Goal: Find specific page/section: Find specific page/section

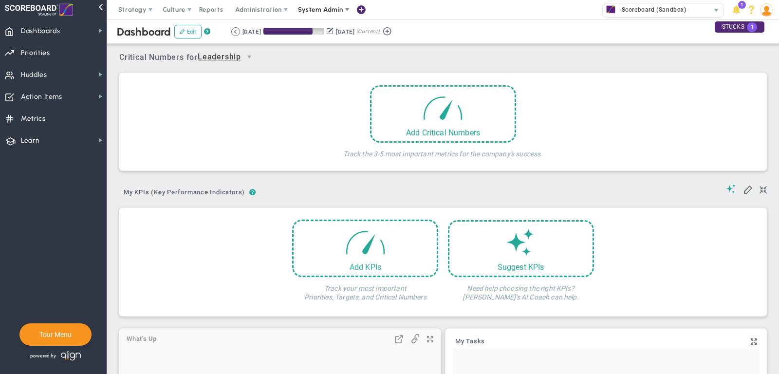
scroll to position [34, 84]
click at [346, 13] on span at bounding box center [347, 10] width 8 height 8
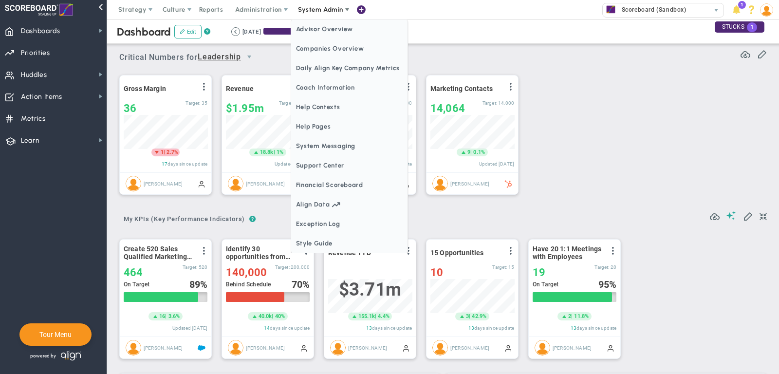
scroll to position [0, 0]
click at [339, 47] on span "Companies Overview" at bounding box center [349, 48] width 116 height 19
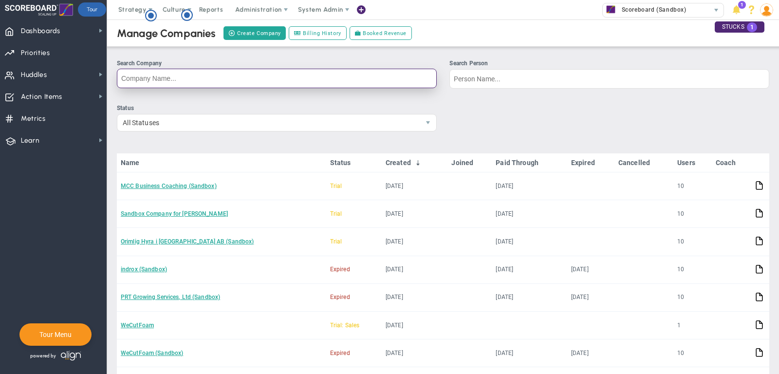
click at [294, 75] on input "Search Company" at bounding box center [277, 78] width 320 height 19
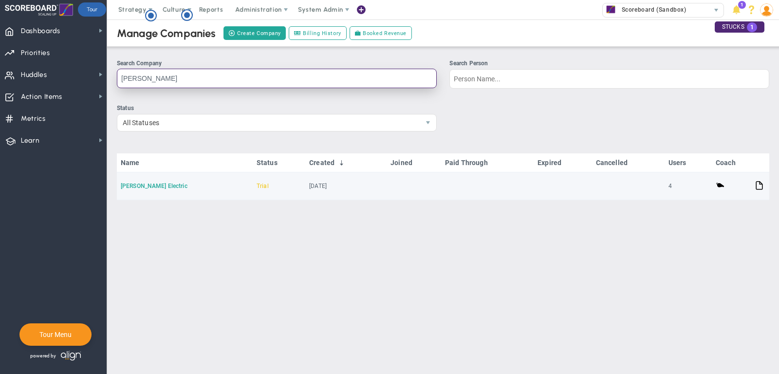
type input "[PERSON_NAME]"
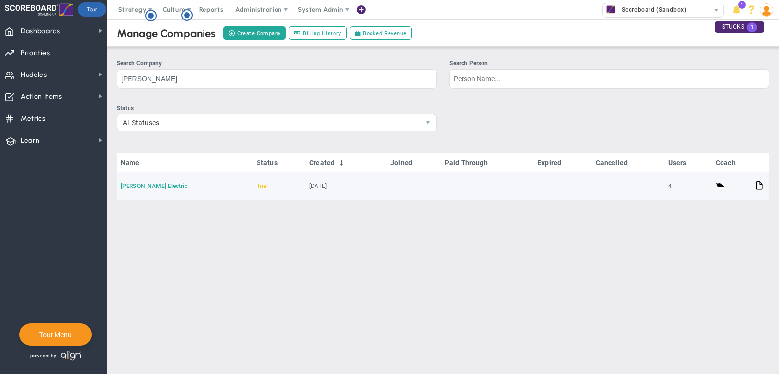
click at [148, 186] on link "[PERSON_NAME] Electric" at bounding box center [154, 186] width 67 height 7
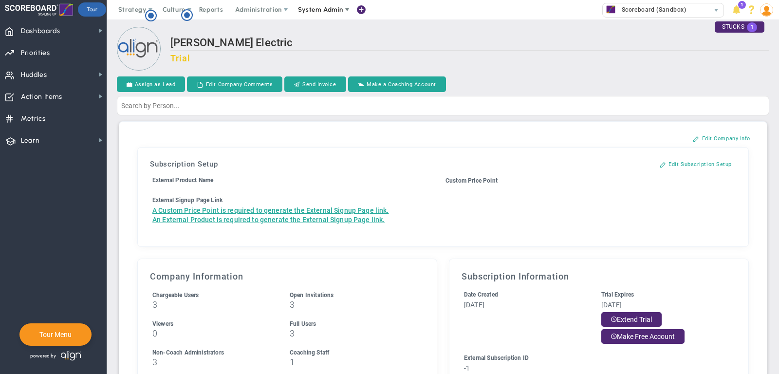
click at [313, 12] on span "System Admin" at bounding box center [320, 9] width 45 height 7
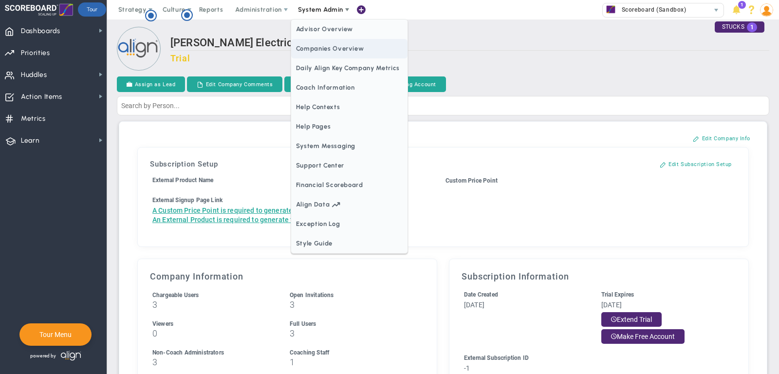
click at [326, 50] on span "Companies Overview" at bounding box center [349, 48] width 116 height 19
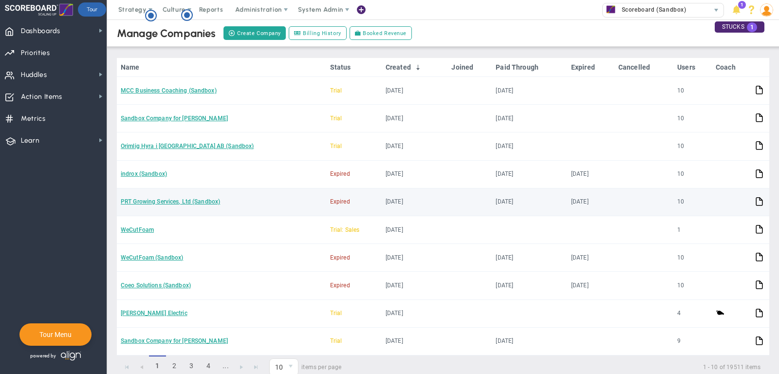
scroll to position [101, 0]
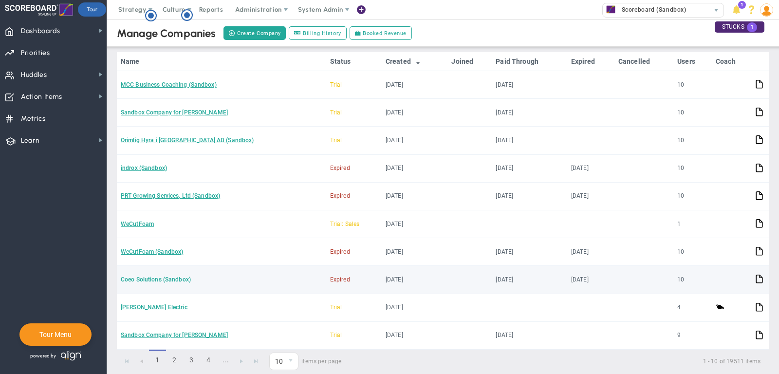
click at [154, 277] on link "Coeo Solutions (Sandbox)" at bounding box center [156, 279] width 70 height 7
